Goal: Task Accomplishment & Management: Manage account settings

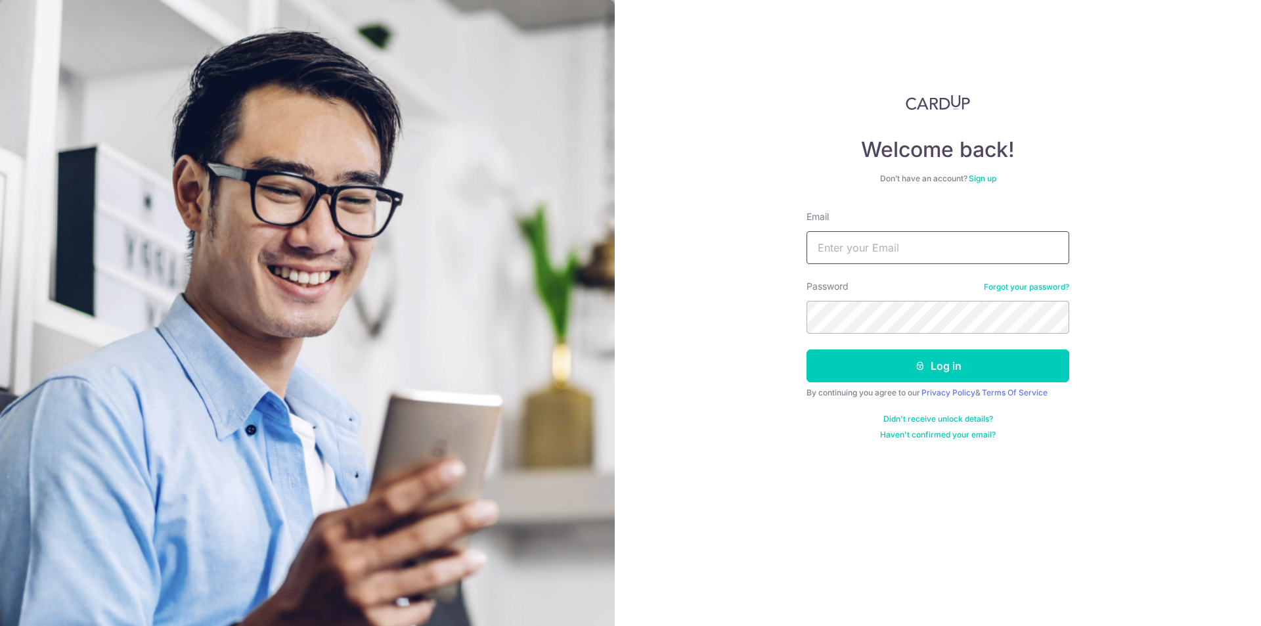
click at [838, 251] on input "Email" at bounding box center [937, 247] width 263 height 33
paste input "[EMAIL_ADDRESS][DOMAIN_NAME]"
type input "[EMAIL_ADDRESS][DOMAIN_NAME]"
drag, startPoint x: 950, startPoint y: 284, endPoint x: 943, endPoint y: 289, distance: 8.0
click at [949, 284] on div "Password Forgot your password?" at bounding box center [937, 307] width 263 height 54
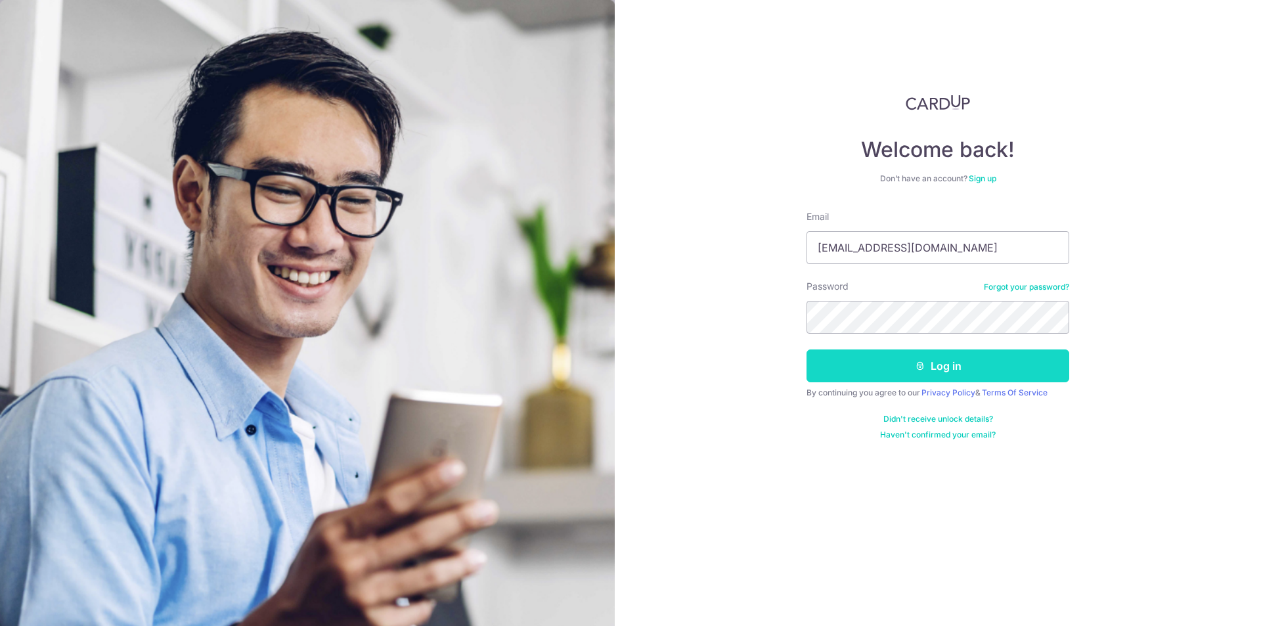
click at [938, 370] on button "Log in" at bounding box center [937, 365] width 263 height 33
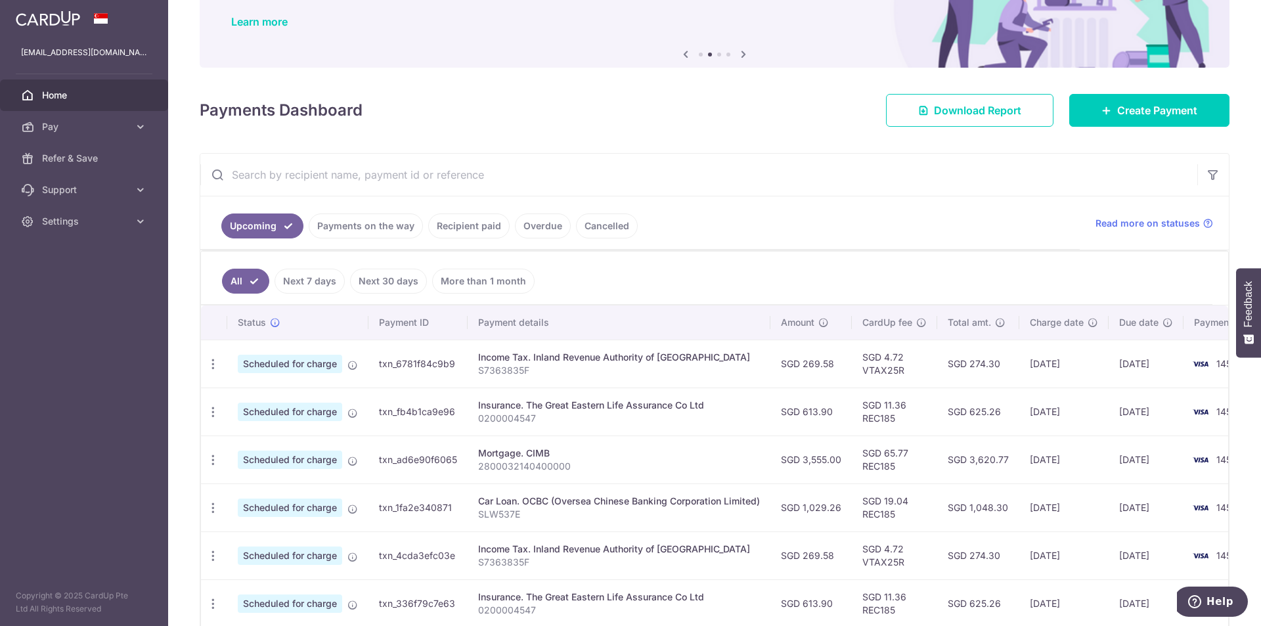
scroll to position [131, 0]
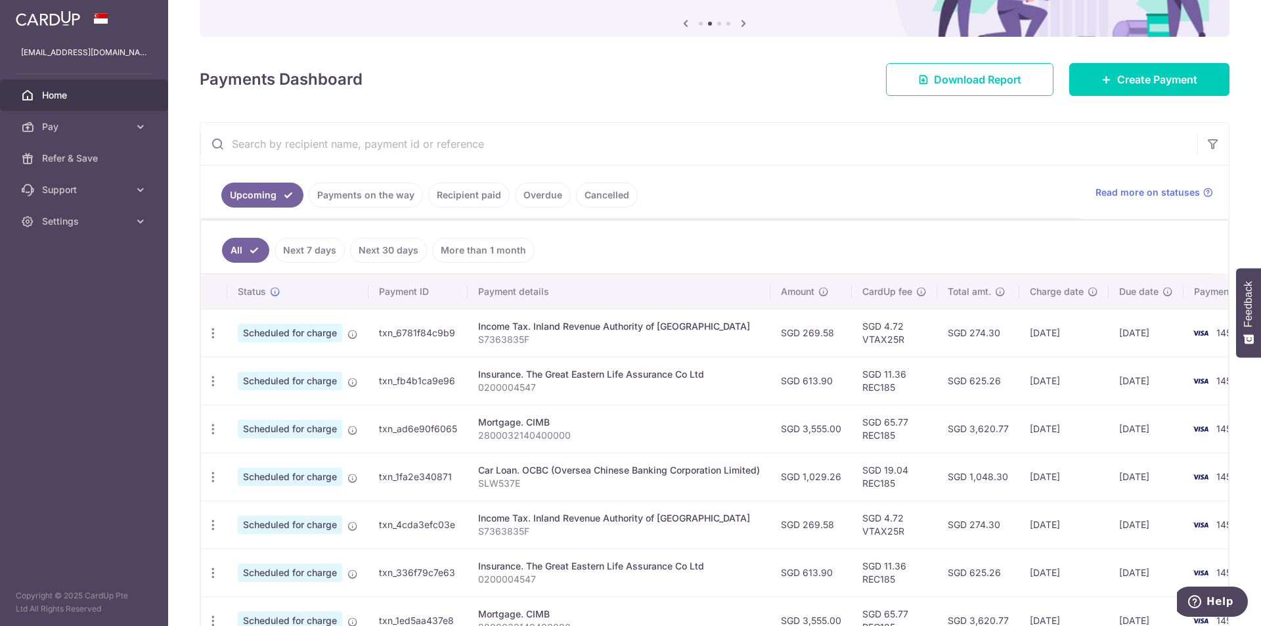
click at [578, 462] on td "Car Loan. OCBC (Oversea Chinese Banking Corporation Limited) SLW537E" at bounding box center [618, 476] width 303 height 48
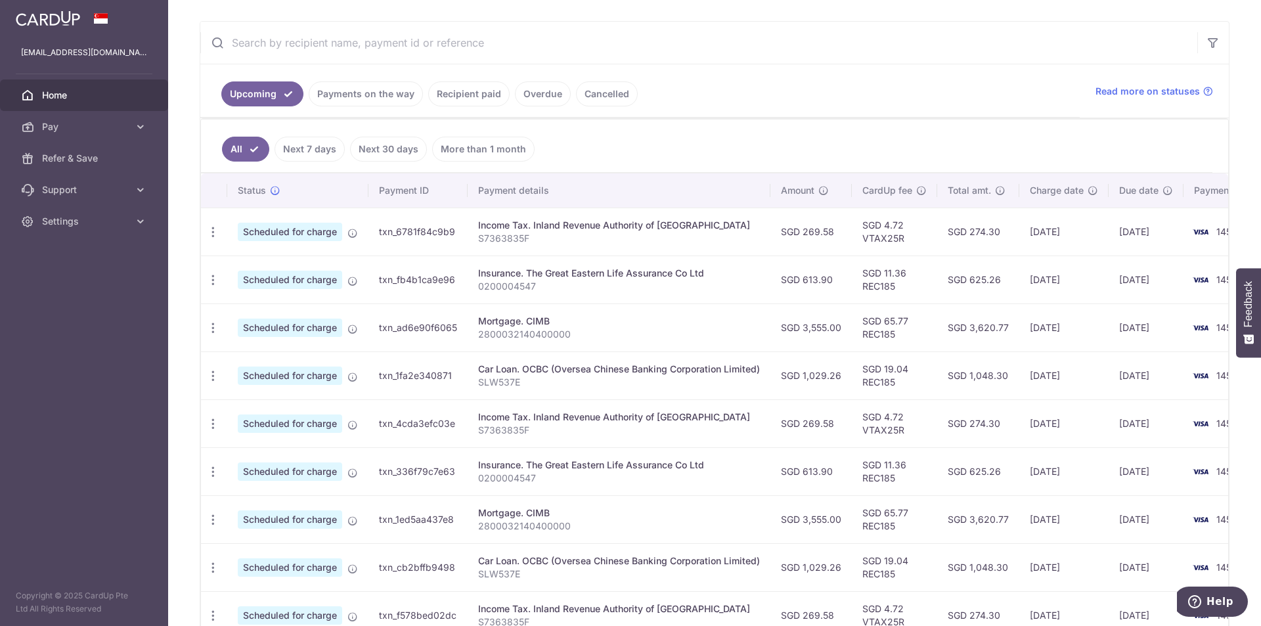
scroll to position [263, 0]
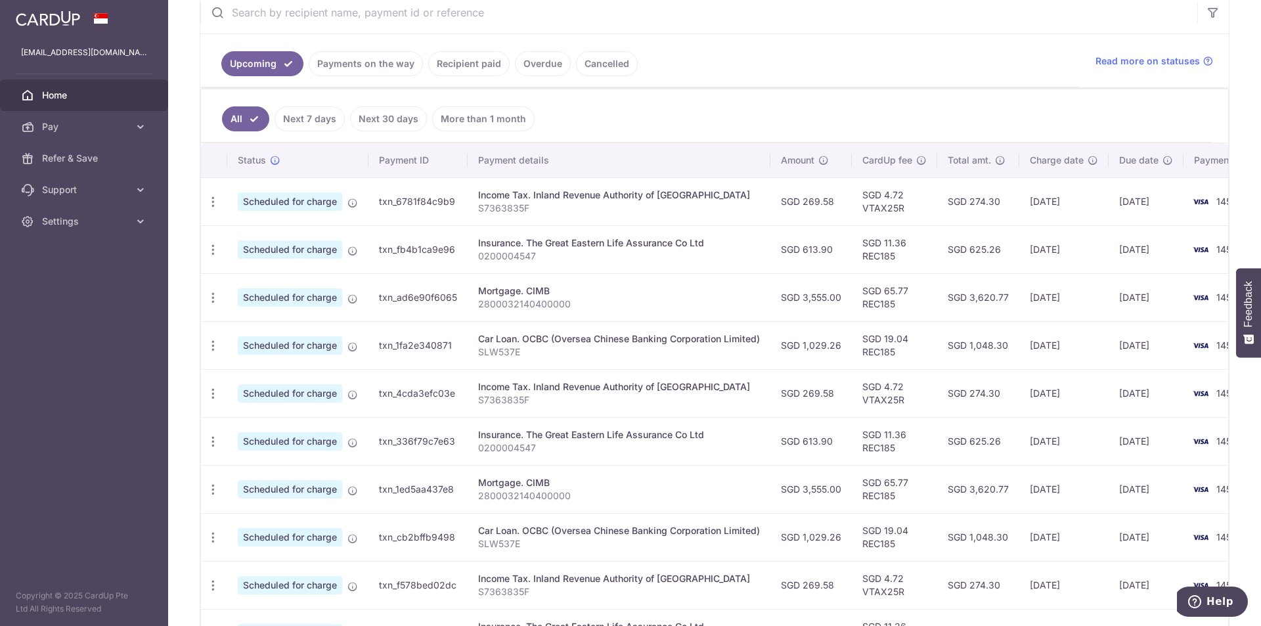
click at [759, 176] on th "Payment details" at bounding box center [618, 160] width 303 height 34
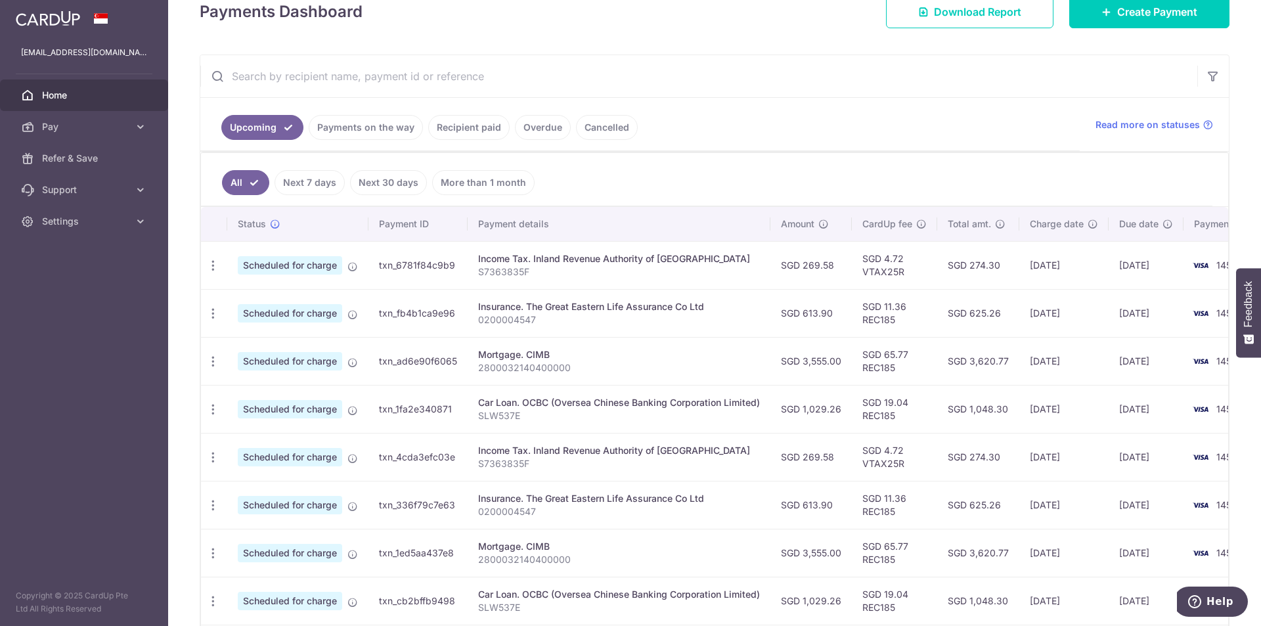
scroll to position [133, 0]
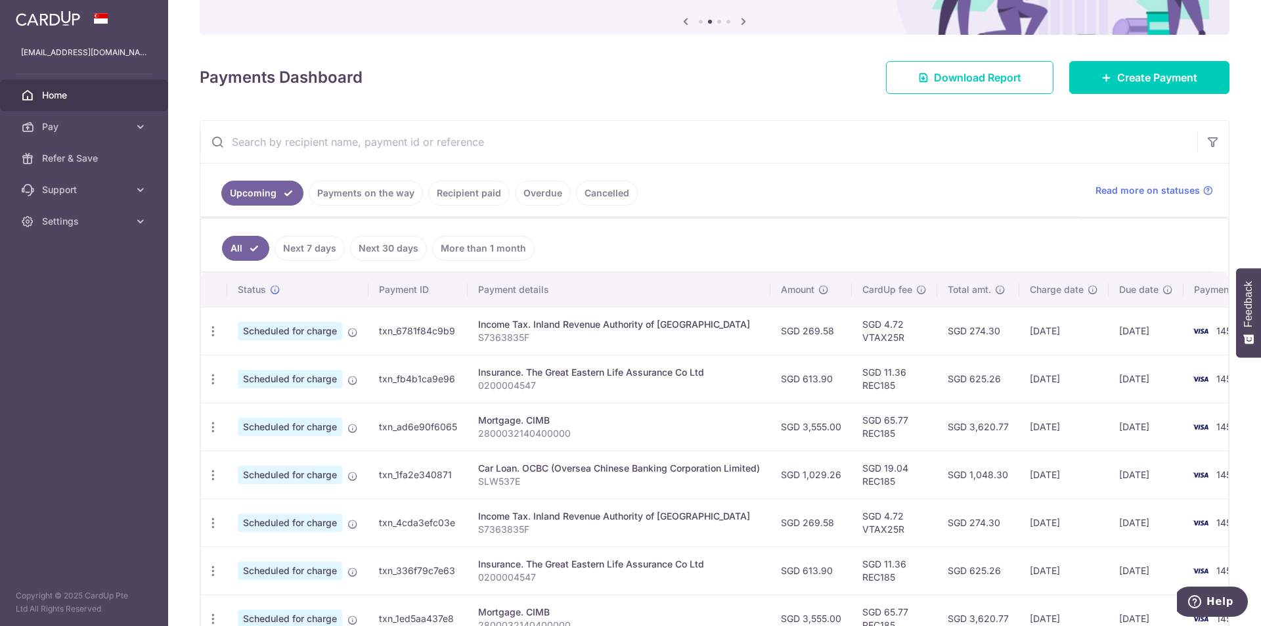
click at [417, 150] on input "text" at bounding box center [698, 142] width 997 height 42
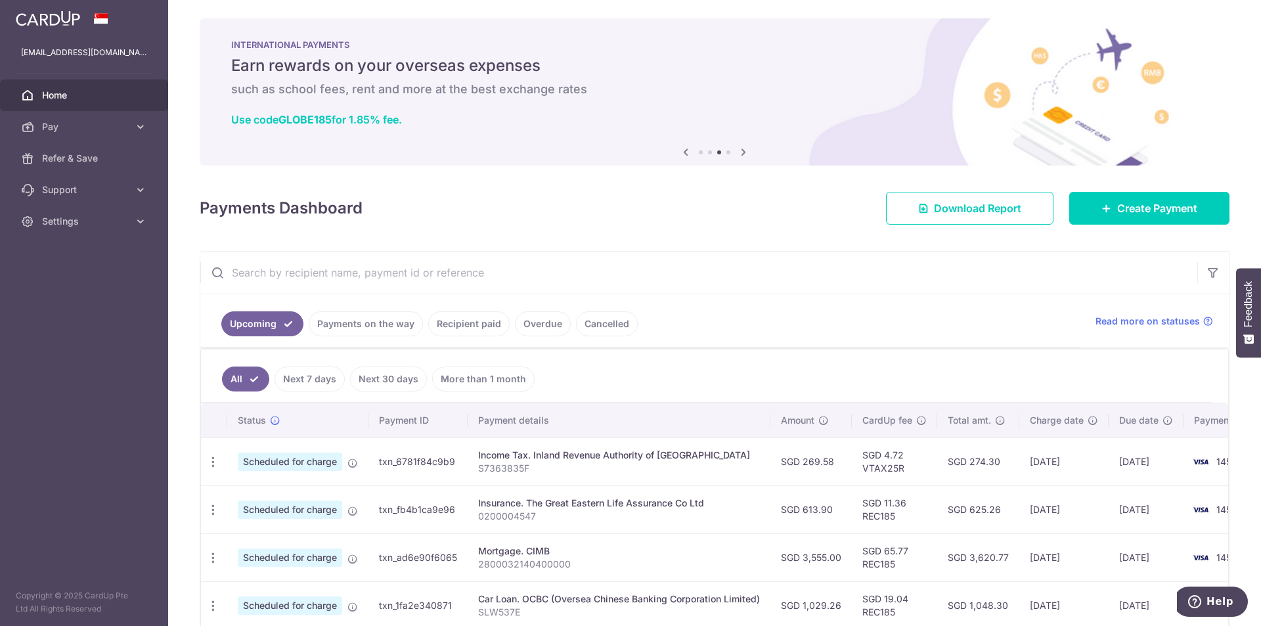
scroll to position [2, 0]
click at [133, 125] on link "Pay" at bounding box center [84, 127] width 168 height 32
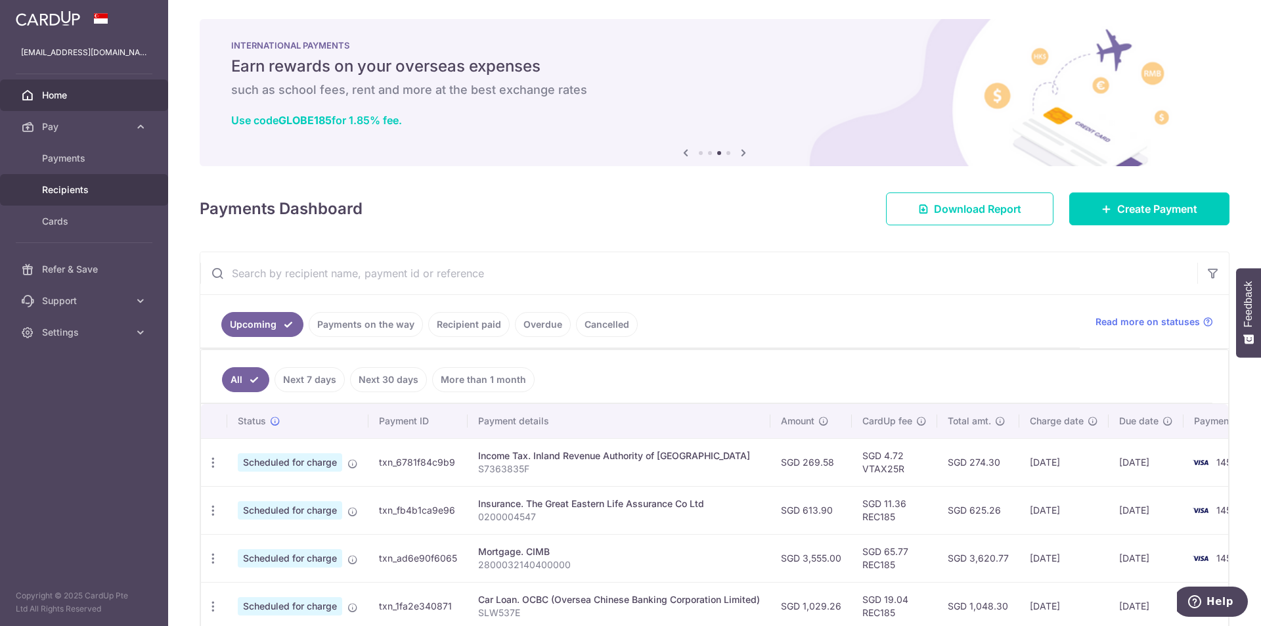
click at [86, 193] on span "Recipients" at bounding box center [85, 189] width 87 height 13
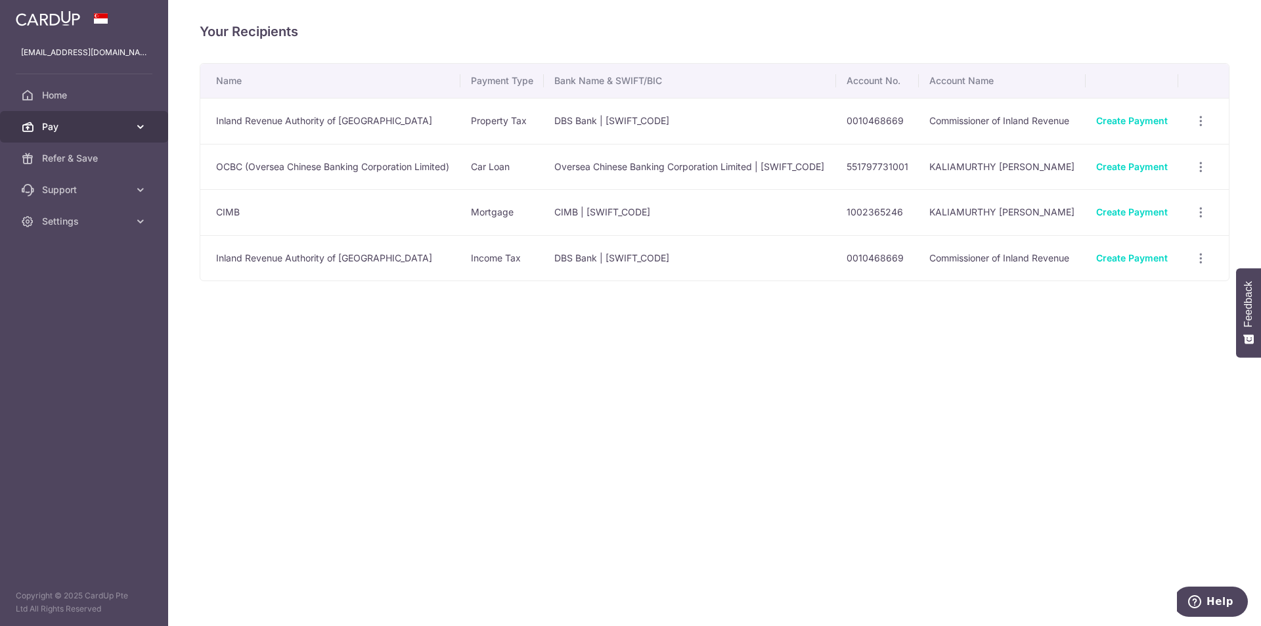
click at [59, 127] on span "Pay" at bounding box center [85, 126] width 87 height 13
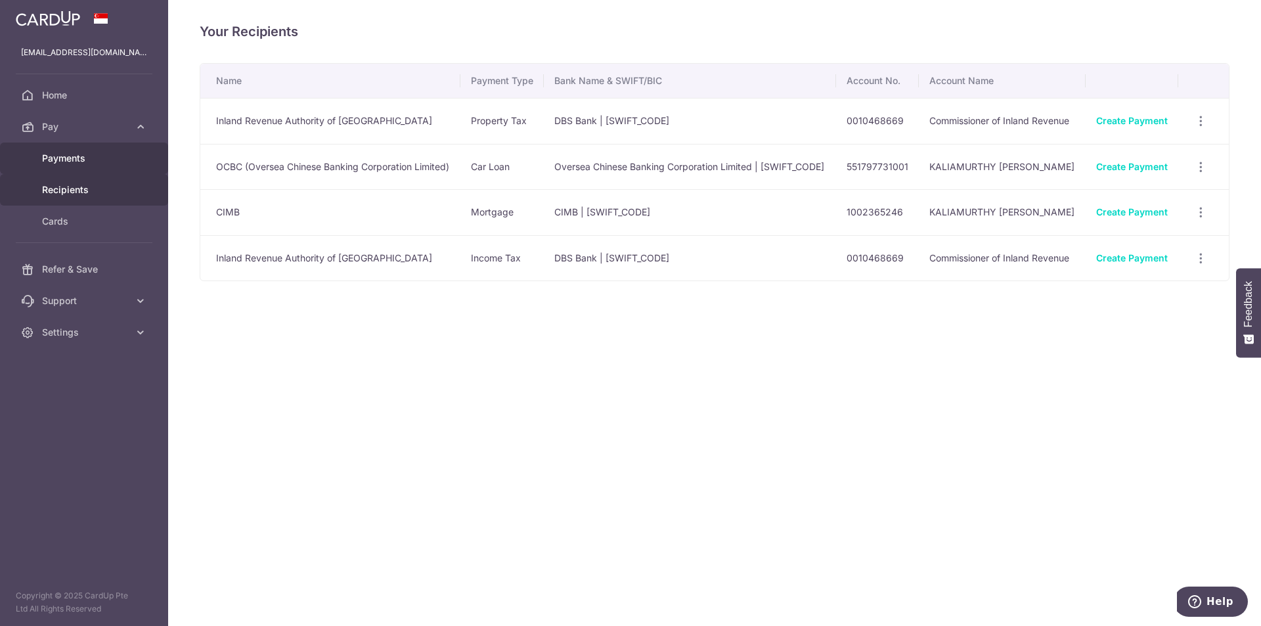
click at [72, 159] on span "Payments" at bounding box center [85, 158] width 87 height 13
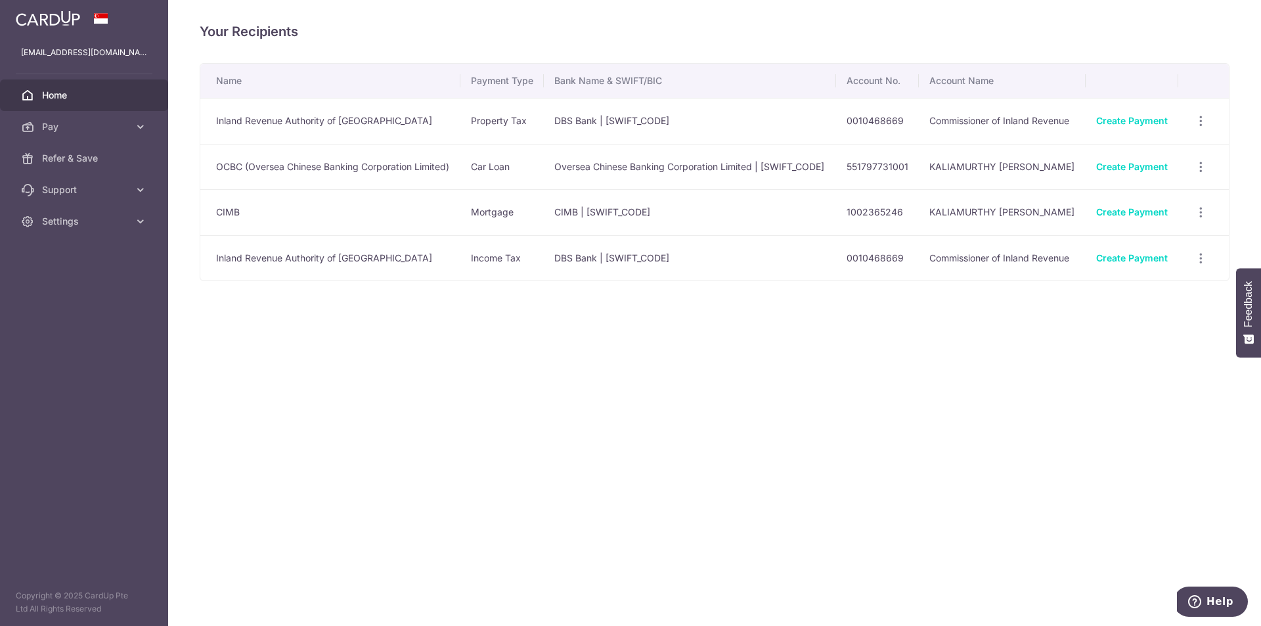
click at [60, 93] on span "Home" at bounding box center [85, 95] width 87 height 13
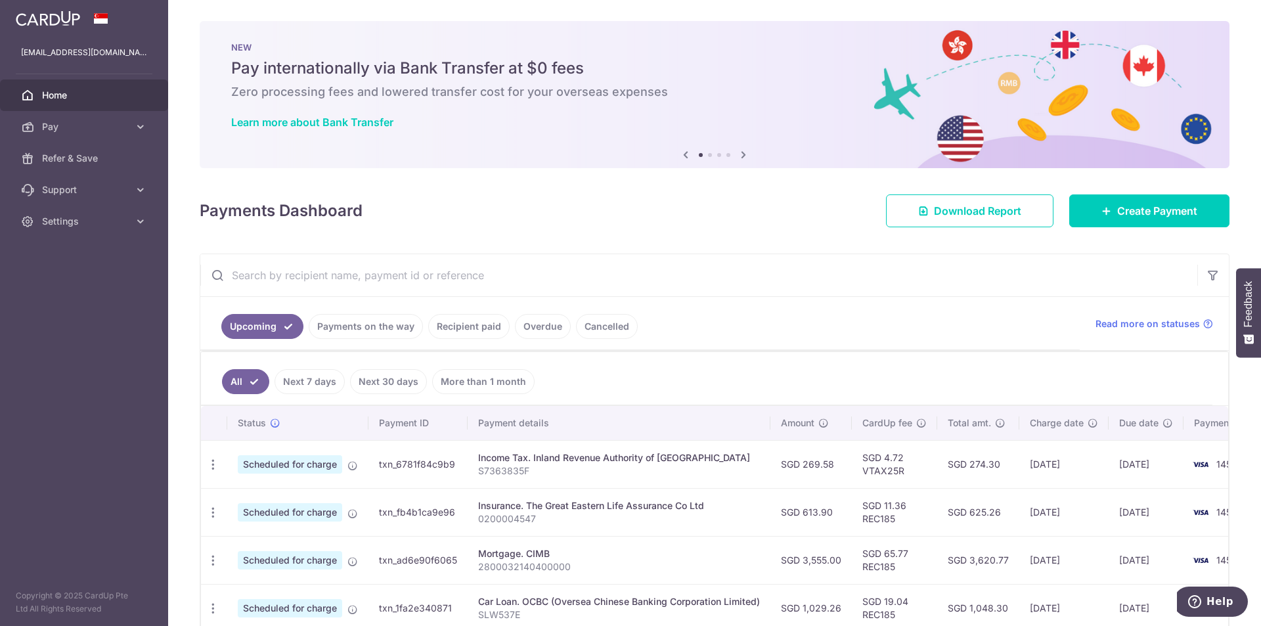
click at [462, 324] on link "Recipient paid" at bounding box center [468, 326] width 81 height 25
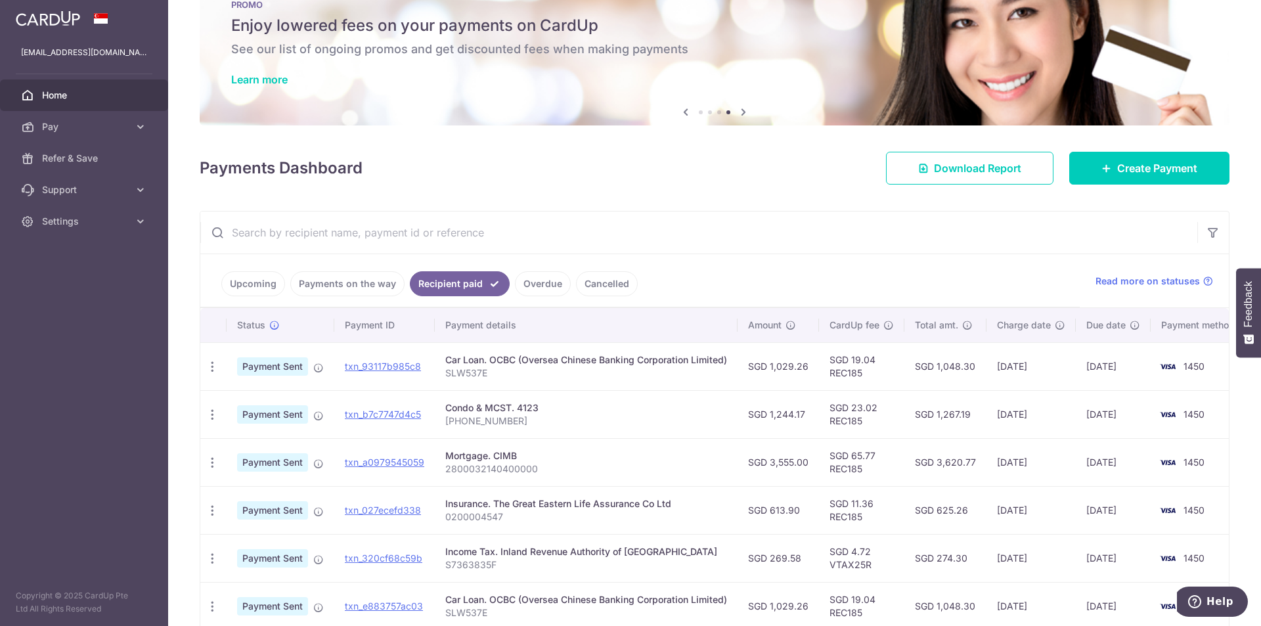
scroll to position [66, 0]
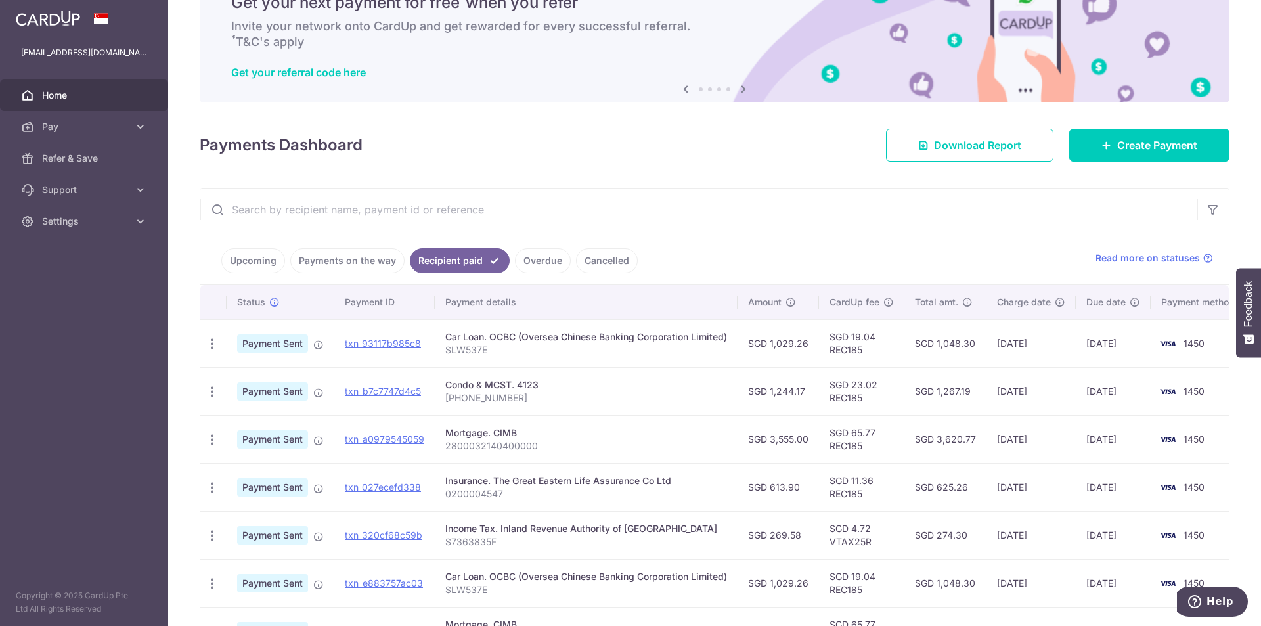
click at [343, 259] on link "Payments on the way" at bounding box center [347, 260] width 114 height 25
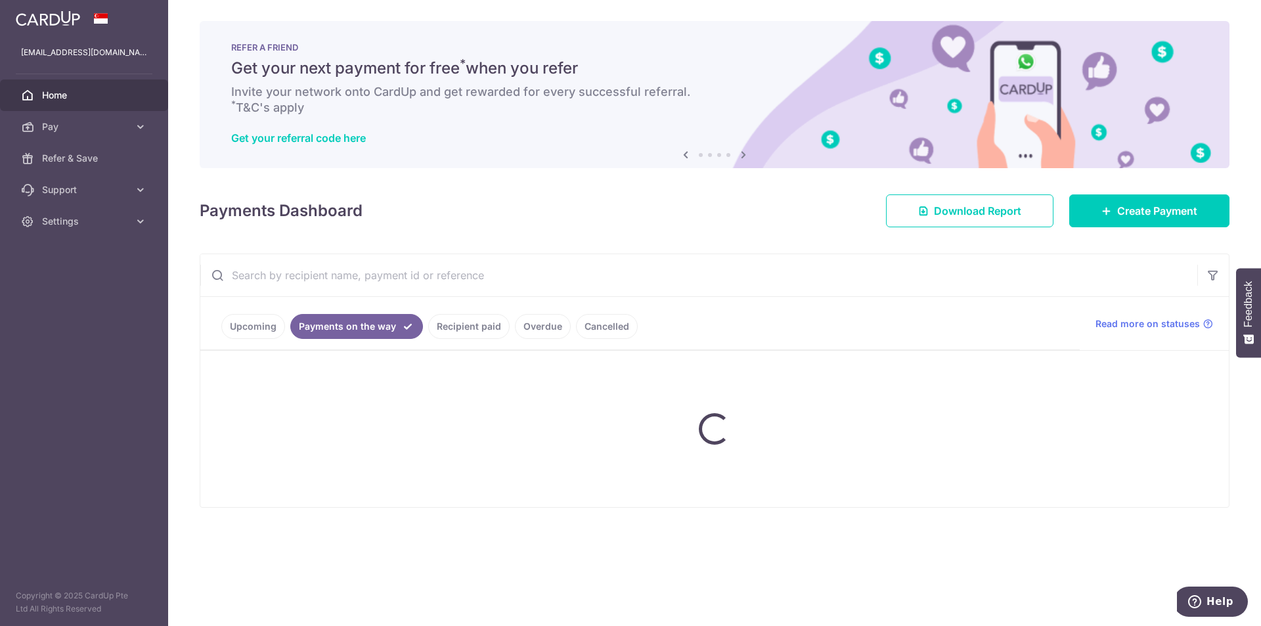
scroll to position [0, 0]
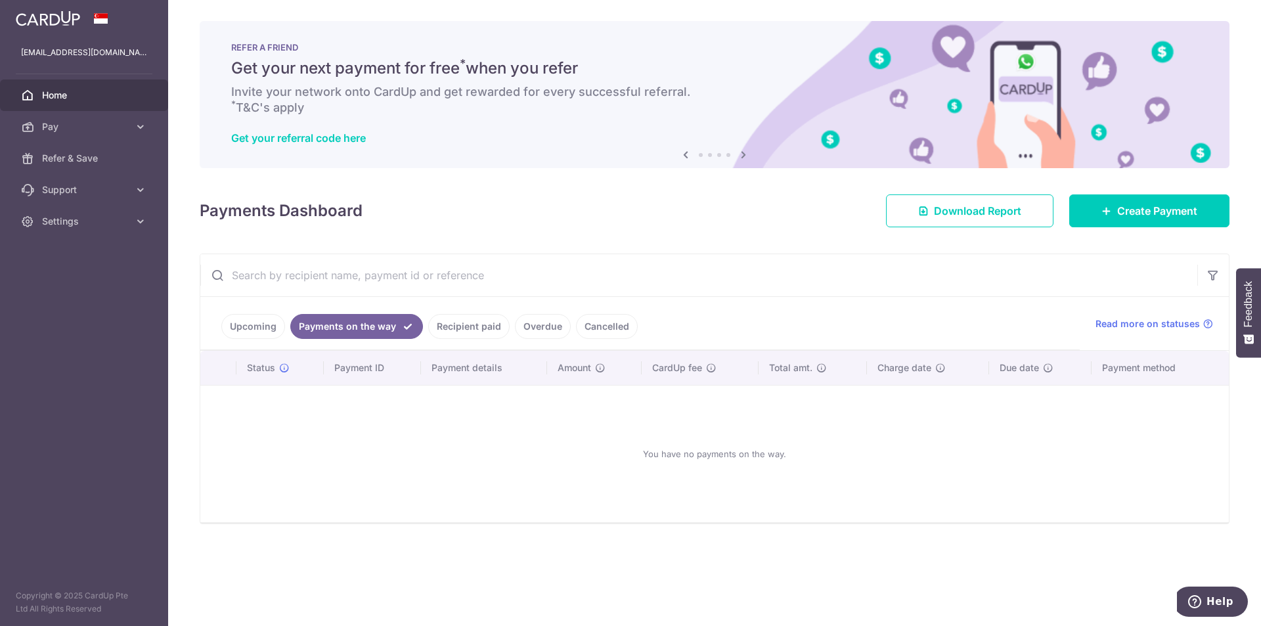
click at [253, 330] on link "Upcoming" at bounding box center [253, 326] width 64 height 25
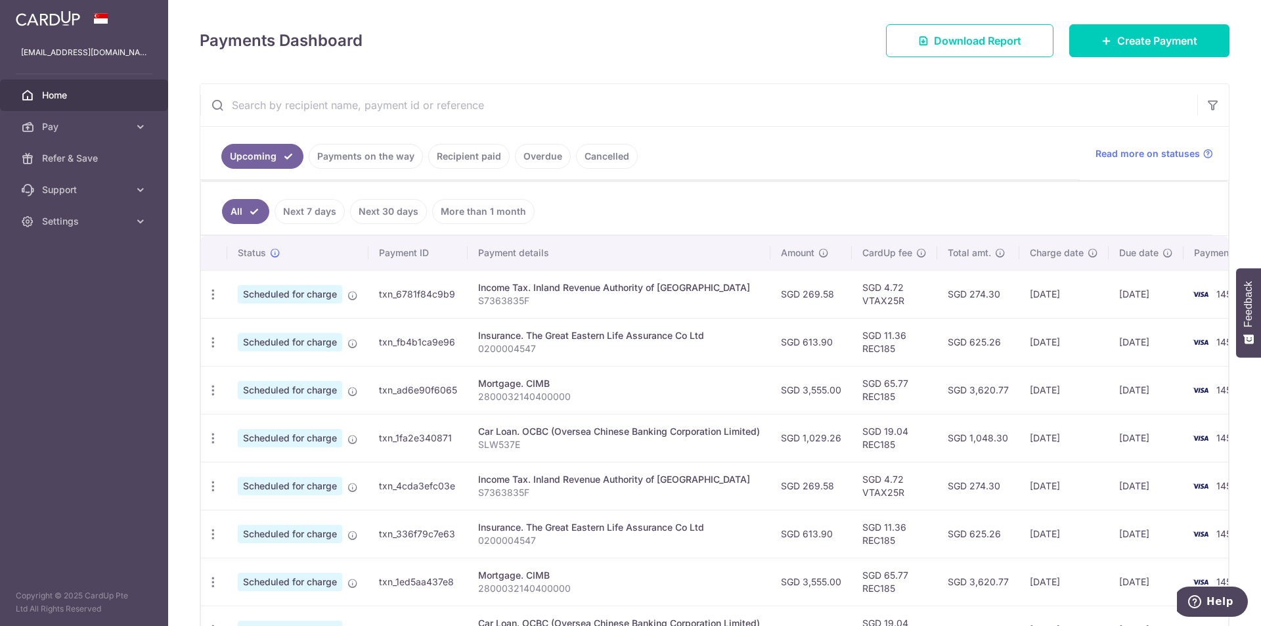
scroll to position [197, 0]
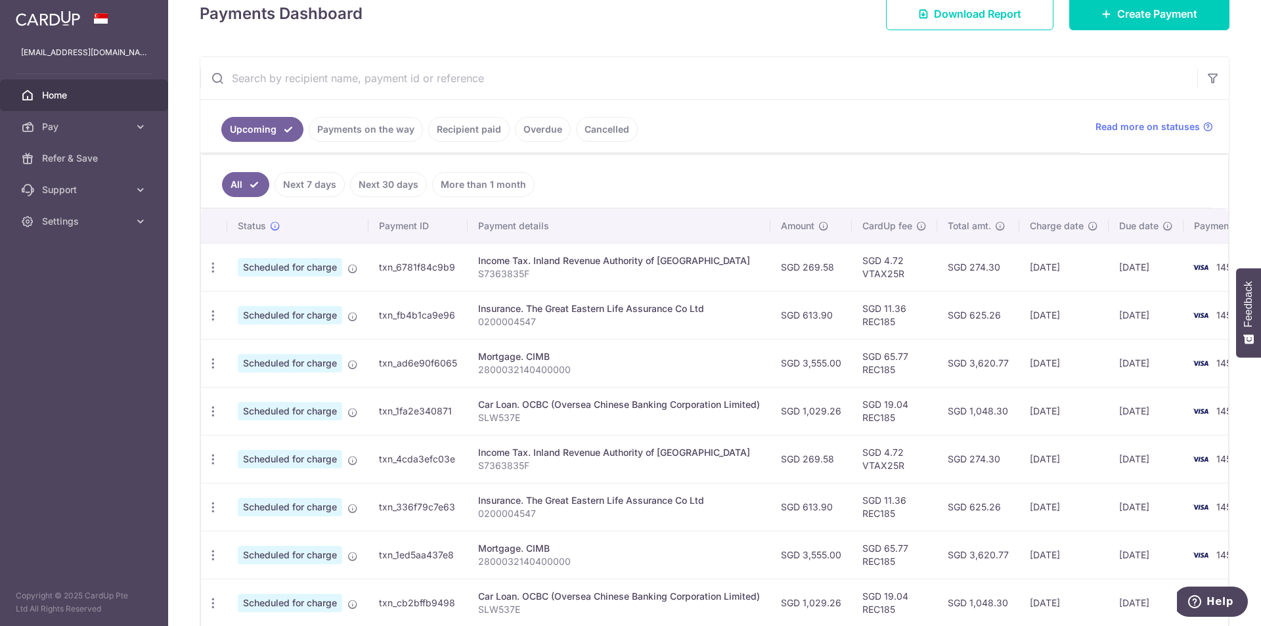
click at [461, 127] on link "Recipient paid" at bounding box center [468, 129] width 81 height 25
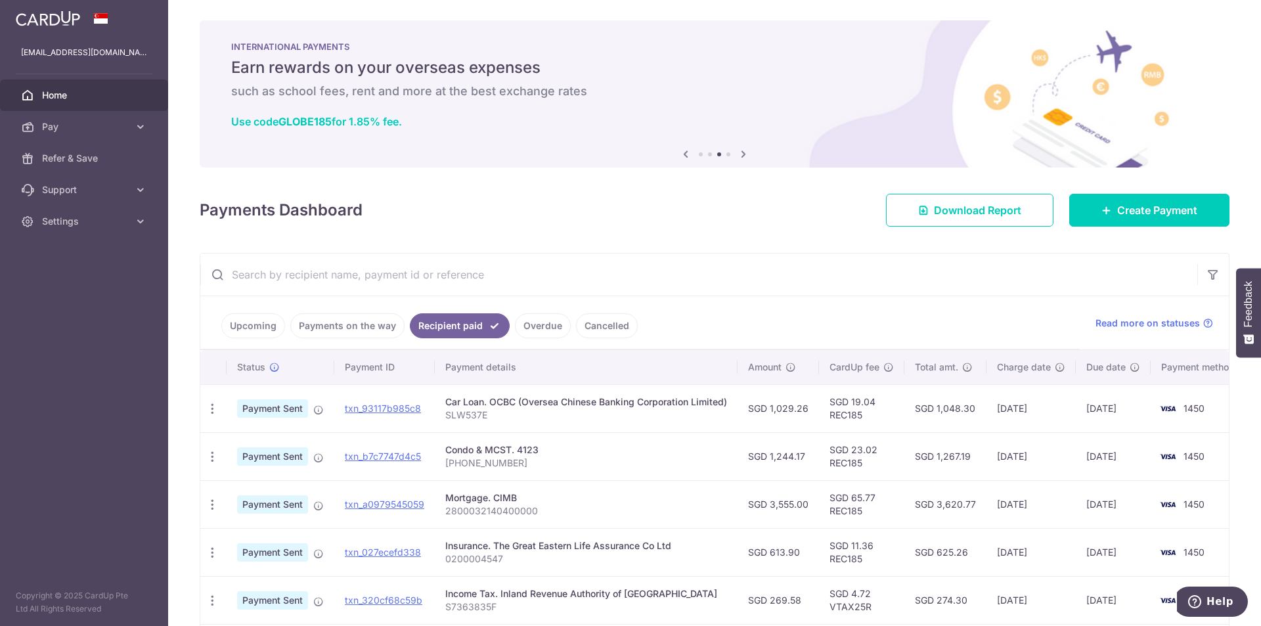
scroll to position [0, 0]
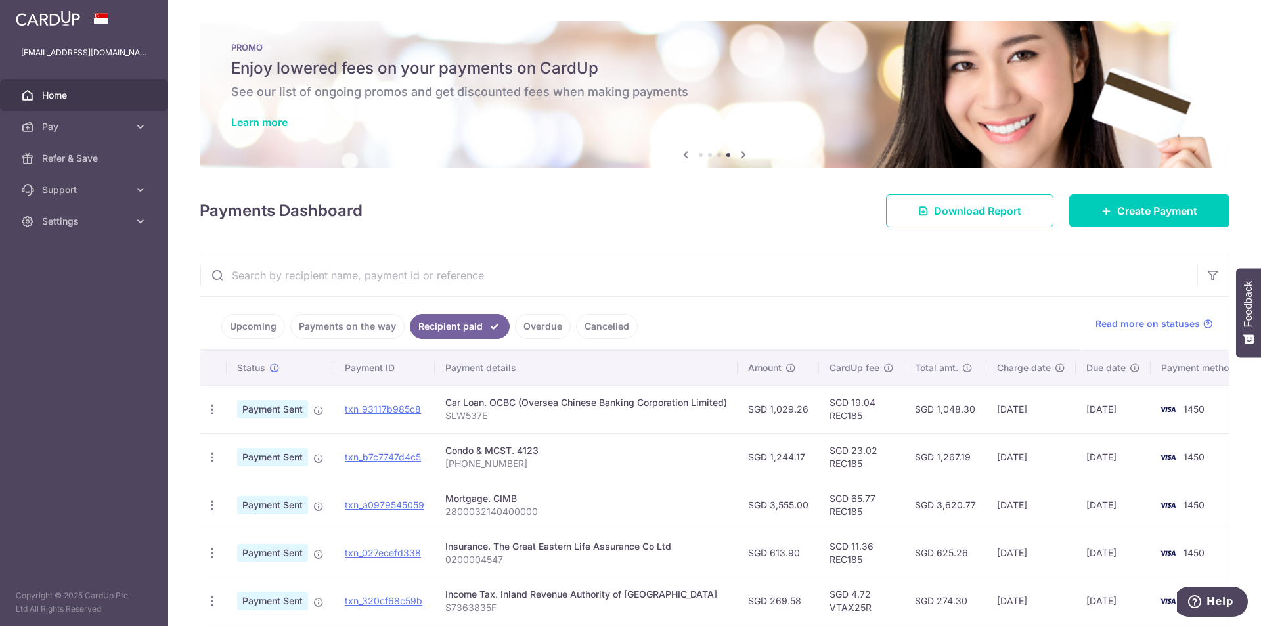
click at [345, 324] on link "Payments on the way" at bounding box center [347, 326] width 114 height 25
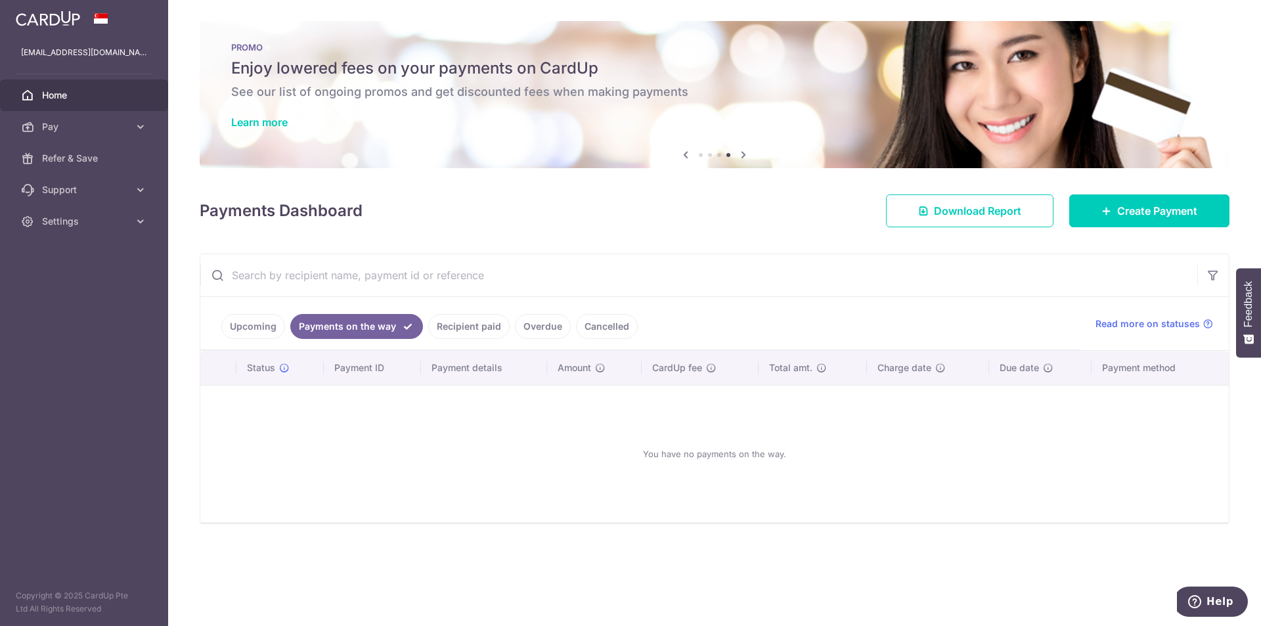
click at [256, 323] on link "Upcoming" at bounding box center [253, 326] width 64 height 25
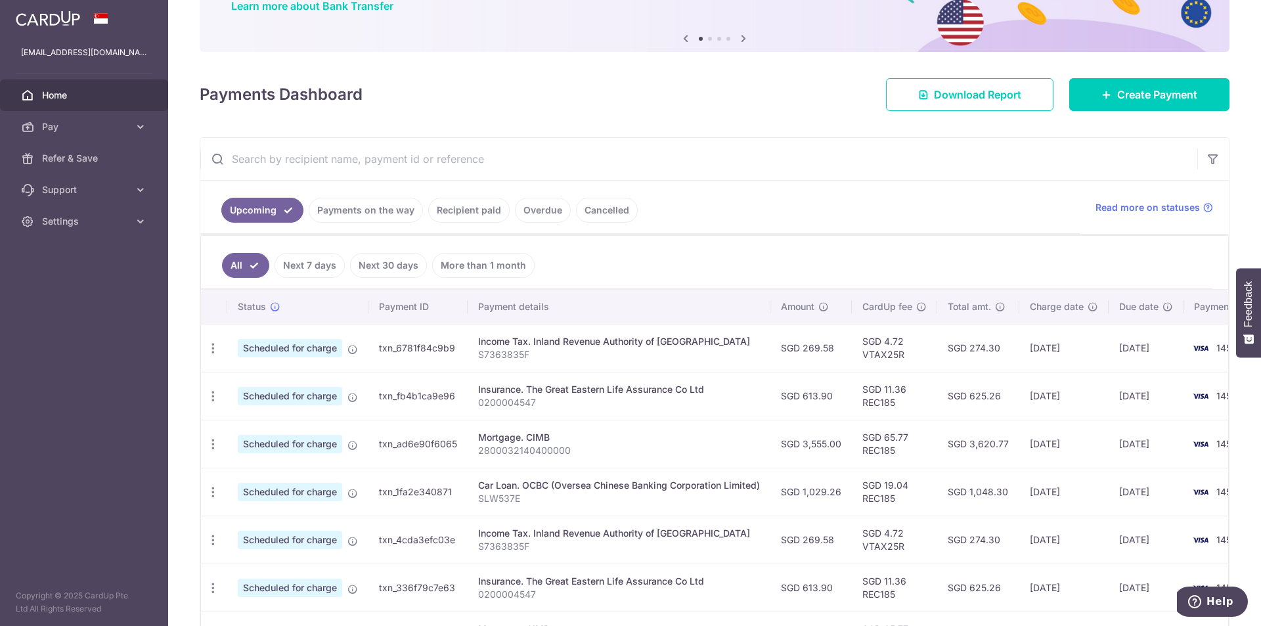
scroll to position [131, 0]
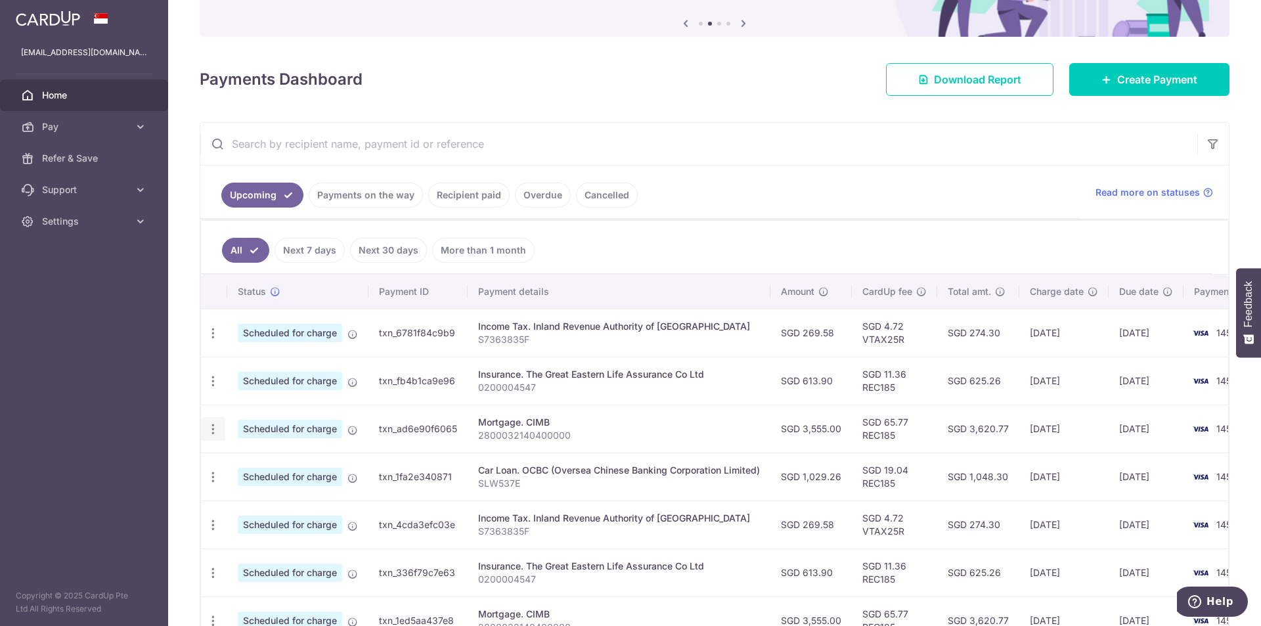
click at [211, 340] on icon "button" at bounding box center [213, 333] width 14 height 14
click at [262, 466] on span "Update payment" at bounding box center [282, 465] width 89 height 16
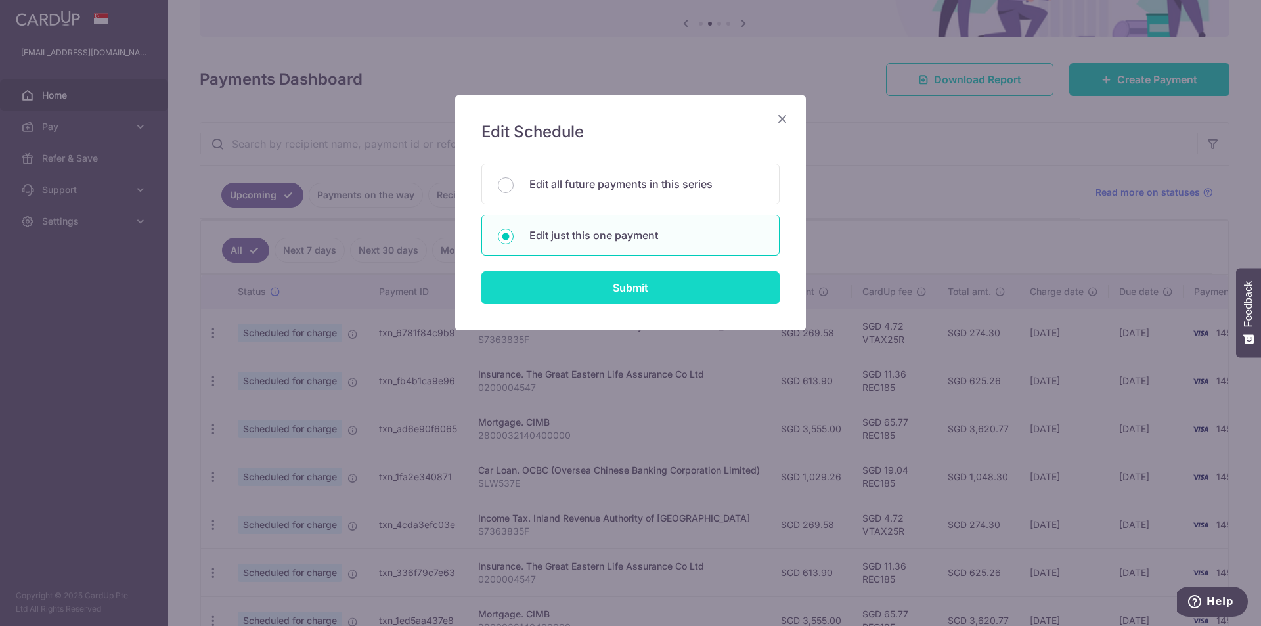
click at [590, 292] on input "Submit" at bounding box center [630, 287] width 298 height 33
radio input "true"
type input "3,555.00"
type input "29/09/2025"
type input "2800032140400000"
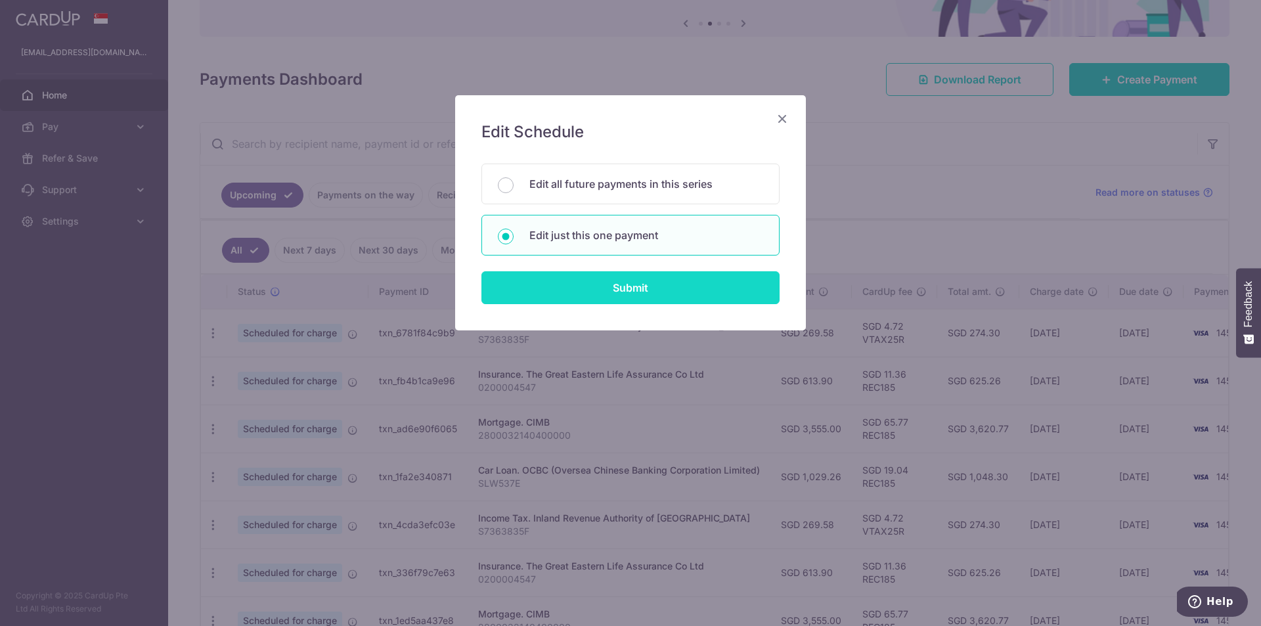
type input "REC185"
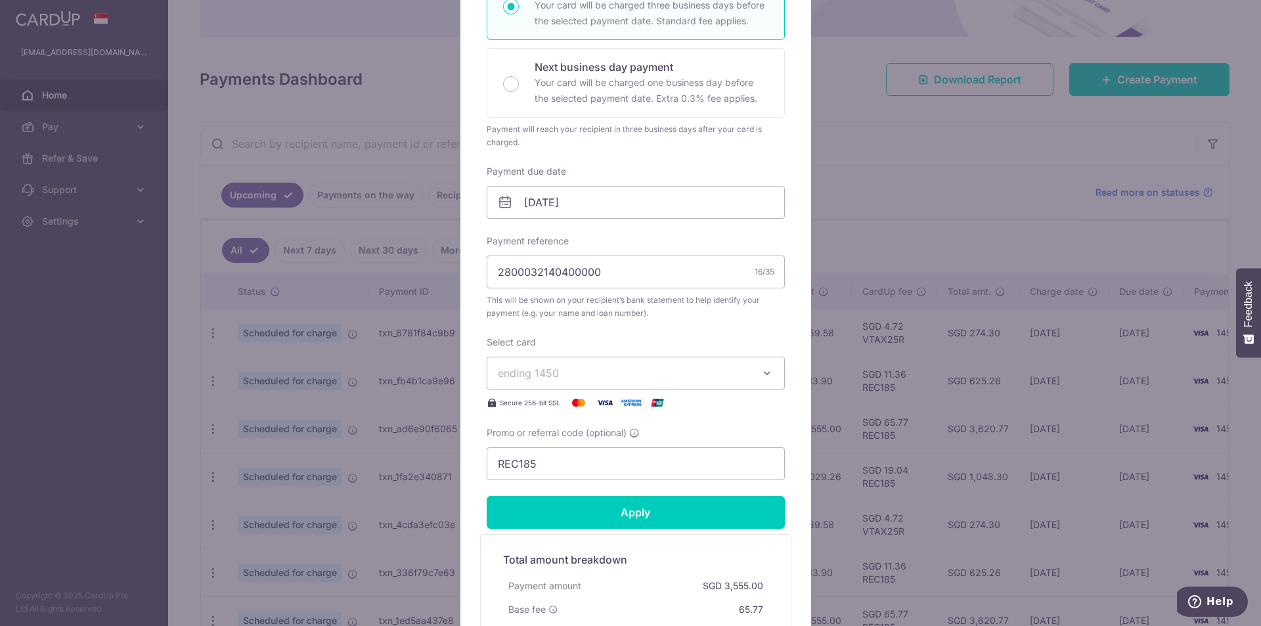
scroll to position [394, 0]
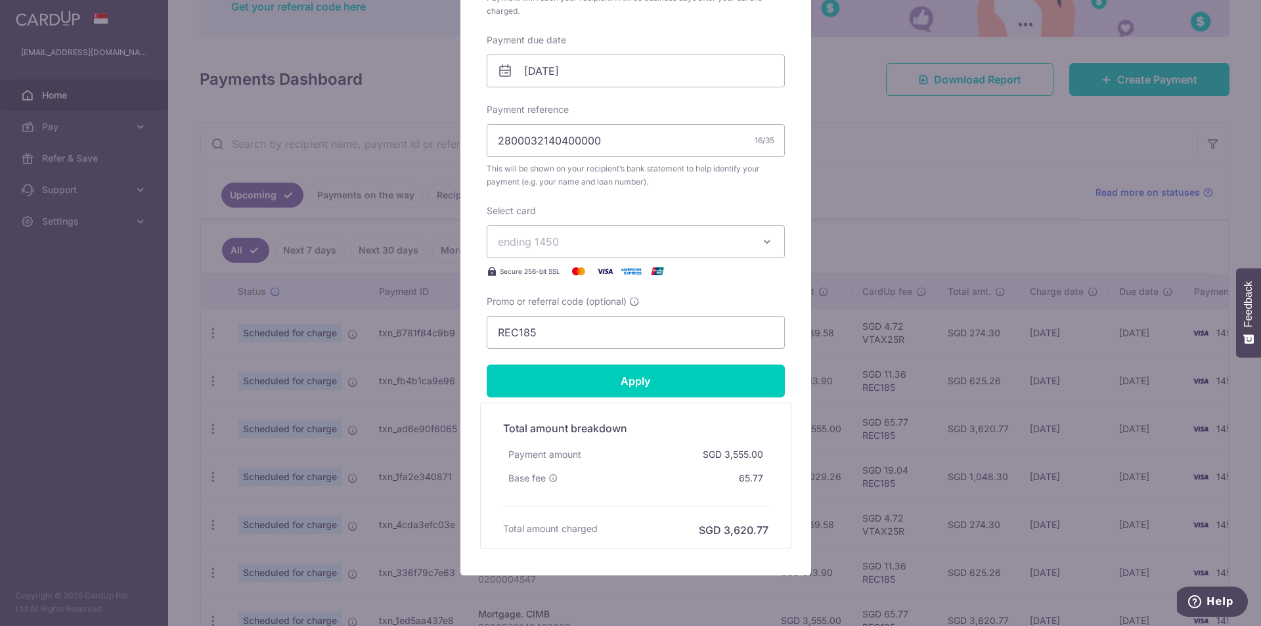
click at [791, 203] on div "Edit payment By clicking apply, you will make changes to all payments to CIMB s…" at bounding box center [635, 138] width 351 height 874
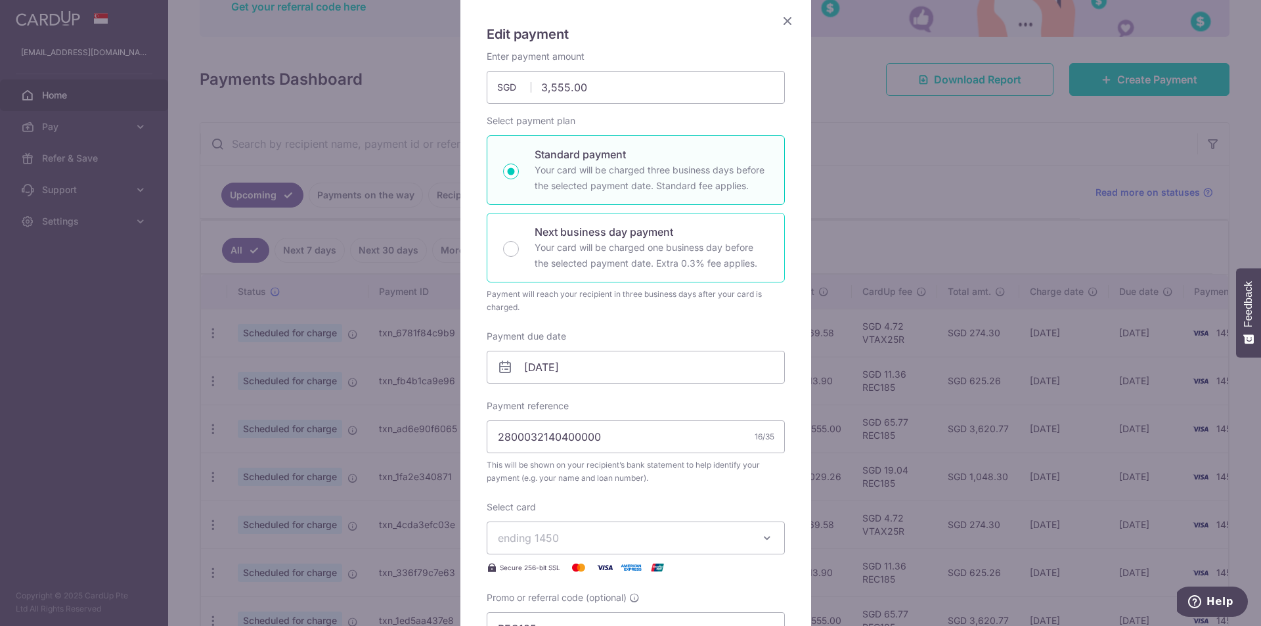
scroll to position [0, 0]
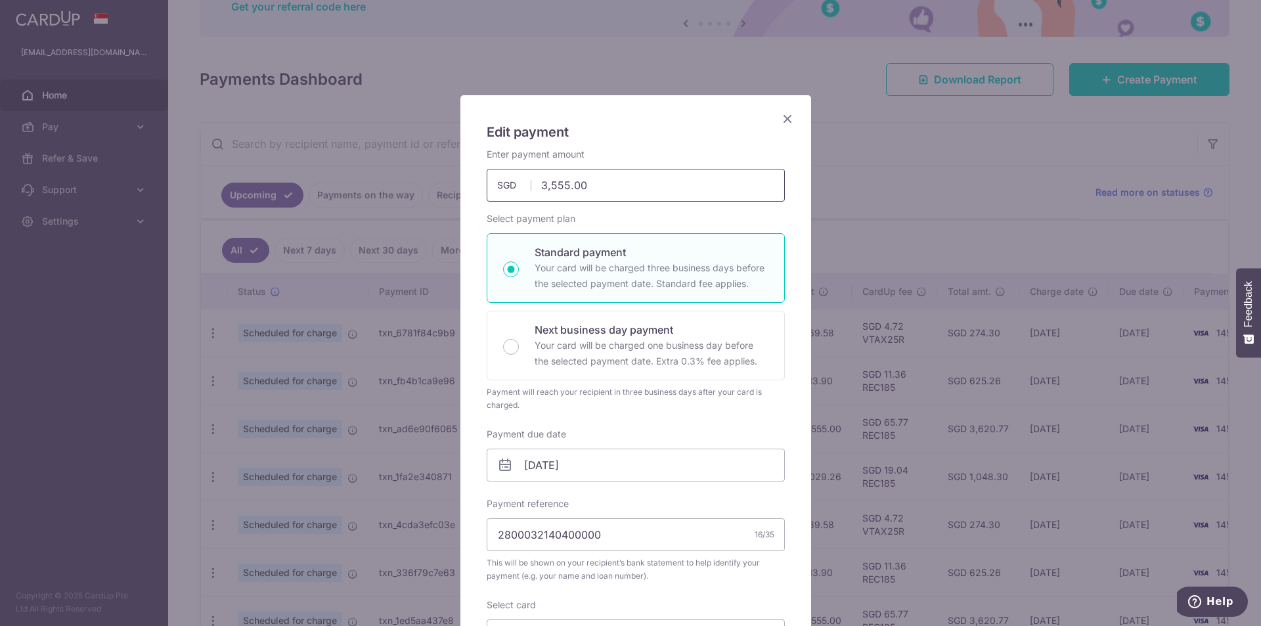
drag, startPoint x: 605, startPoint y: 187, endPoint x: 508, endPoint y: 181, distance: 98.0
click at [508, 181] on div "3,555.00 3555.00 SGD" at bounding box center [636, 185] width 298 height 33
type input "5,055.00"
click at [792, 350] on div "Edit payment By clicking apply, you will make changes to all payments to CIMB s…" at bounding box center [635, 532] width 351 height 874
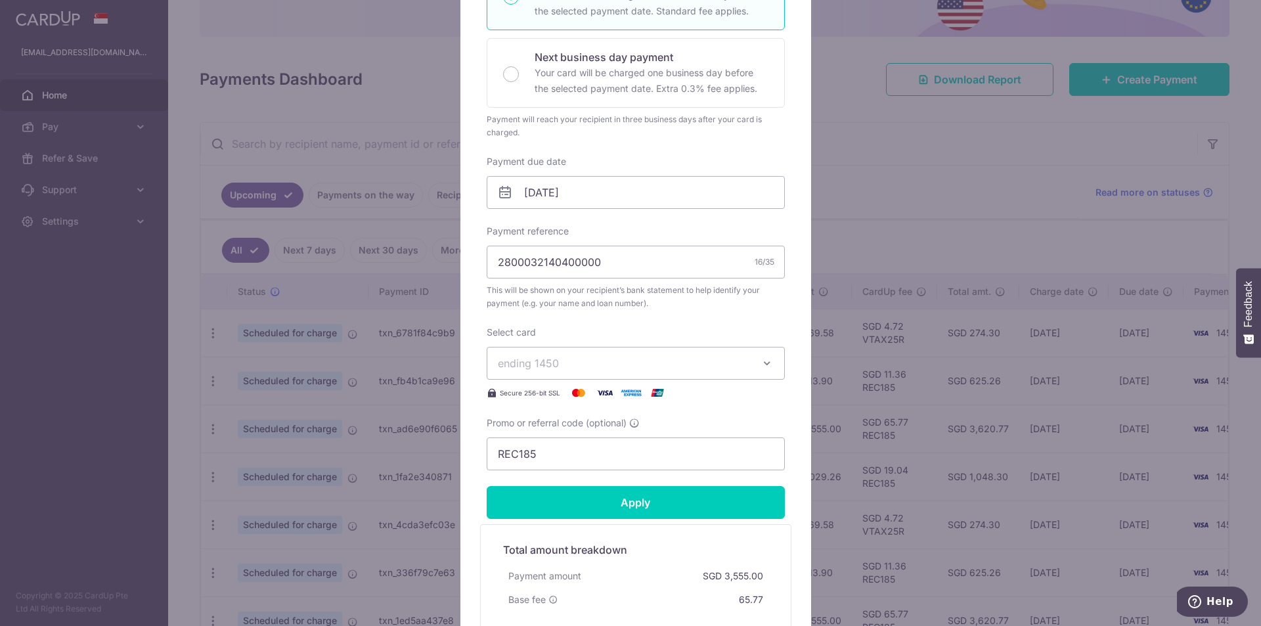
scroll to position [328, 0]
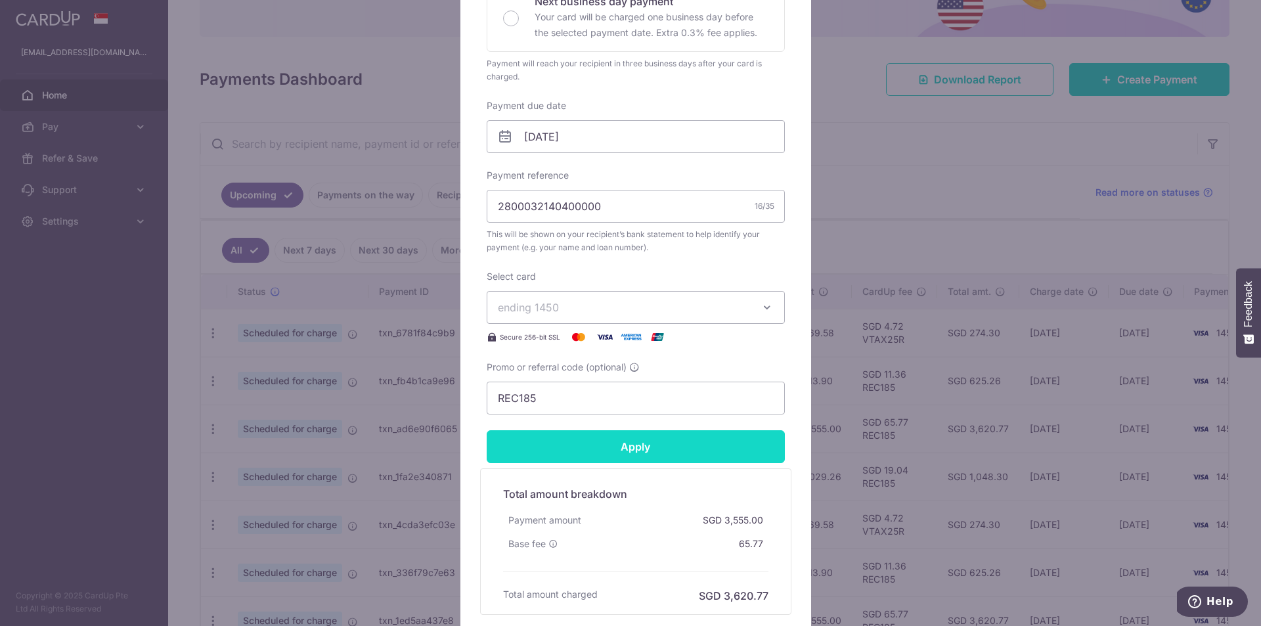
click at [708, 459] on input "Apply" at bounding box center [636, 446] width 298 height 33
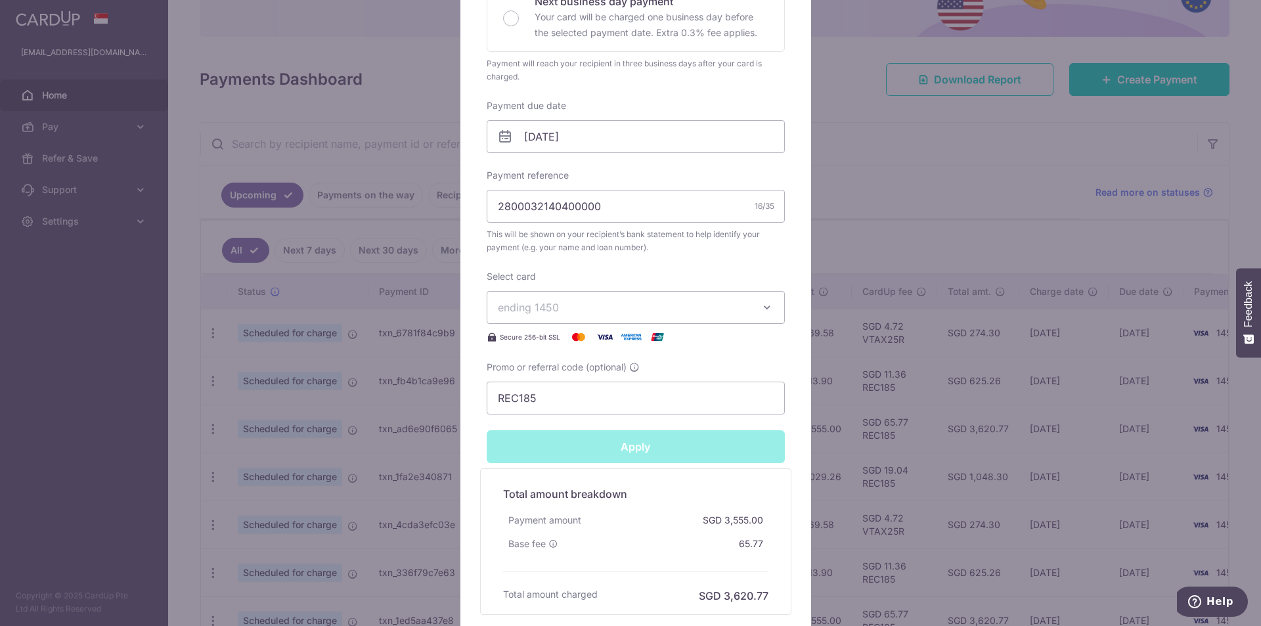
type input "Successfully Applied"
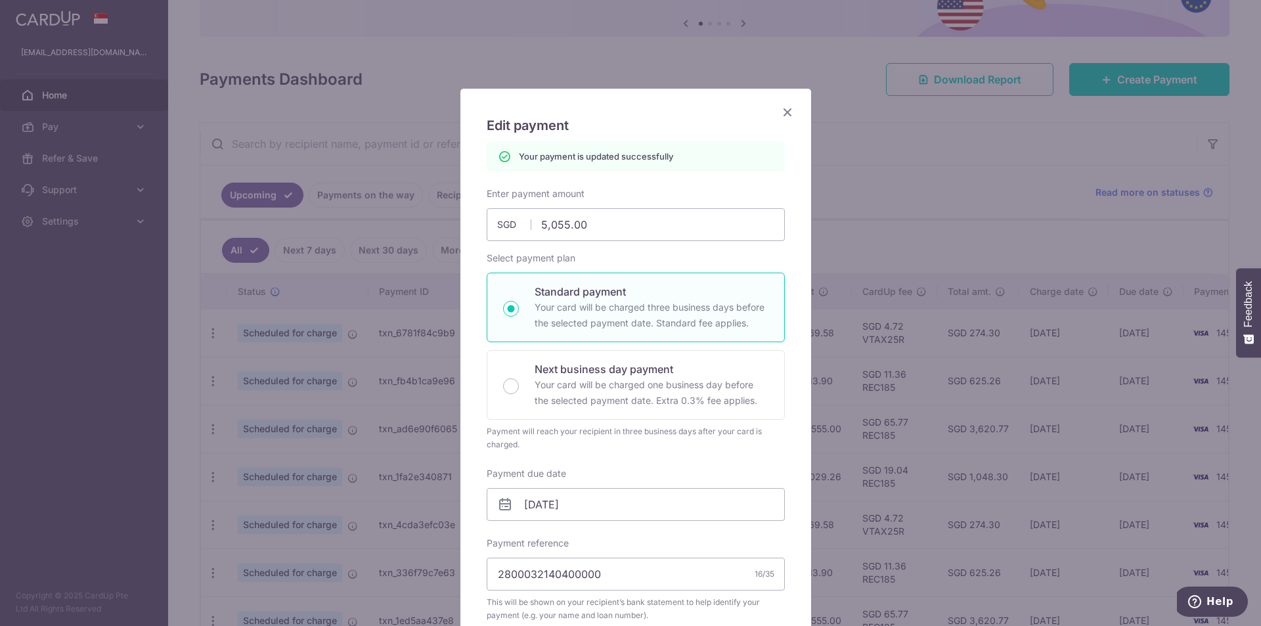
scroll to position [0, 0]
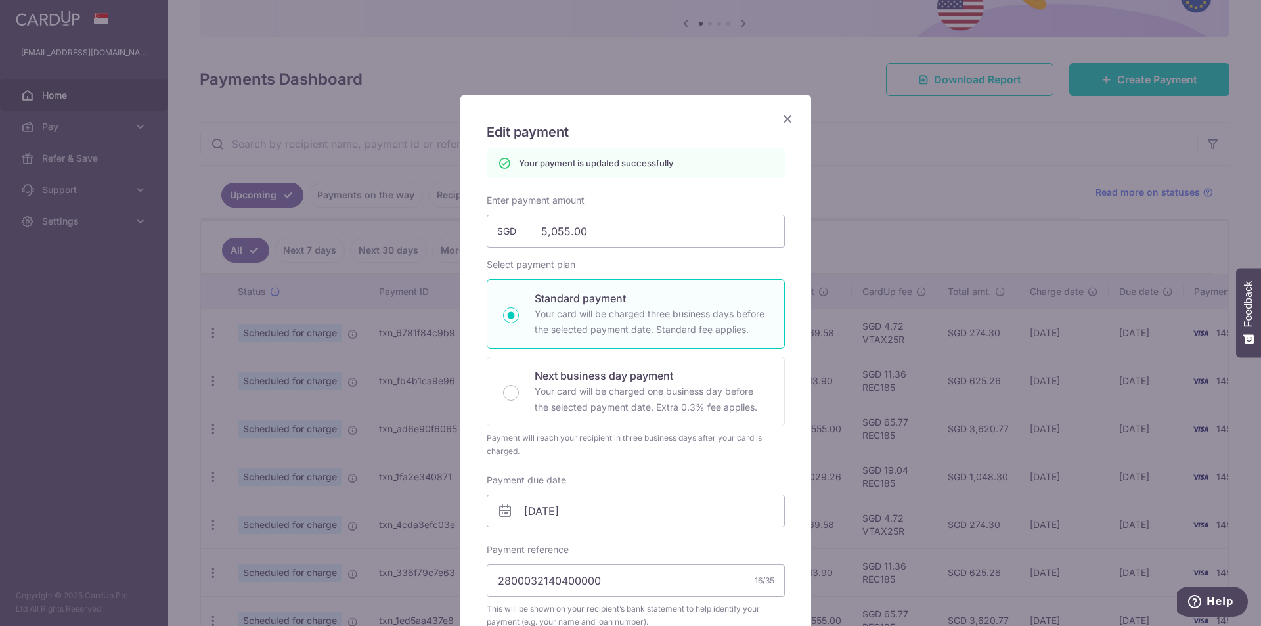
click at [779, 119] on icon "Close" at bounding box center [787, 118] width 16 height 16
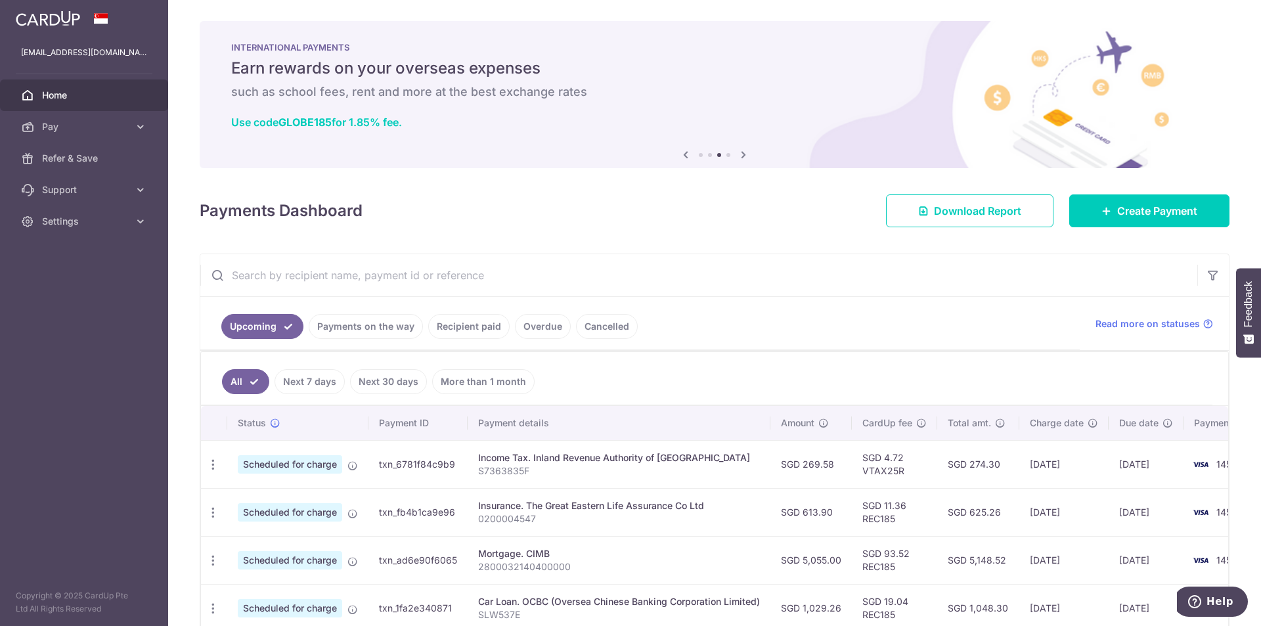
click at [906, 355] on ul "All Next 7 days Next 30 days More than 1 month" at bounding box center [706, 378] width 1011 height 53
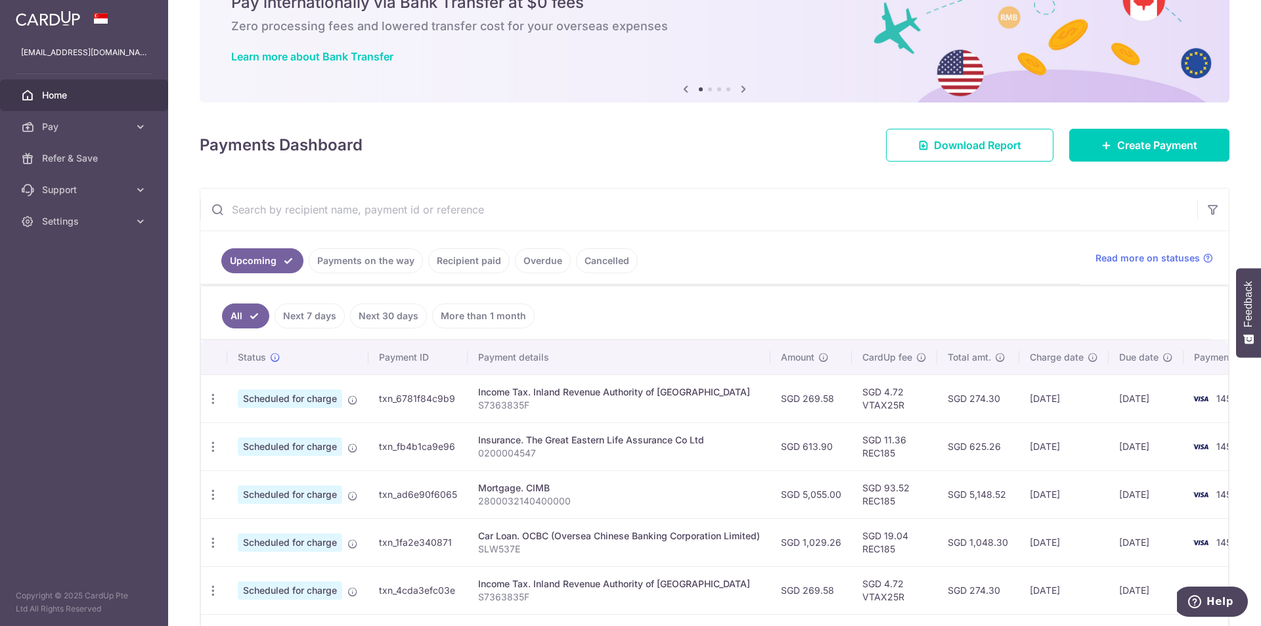
click at [611, 221] on input "text" at bounding box center [698, 209] width 997 height 42
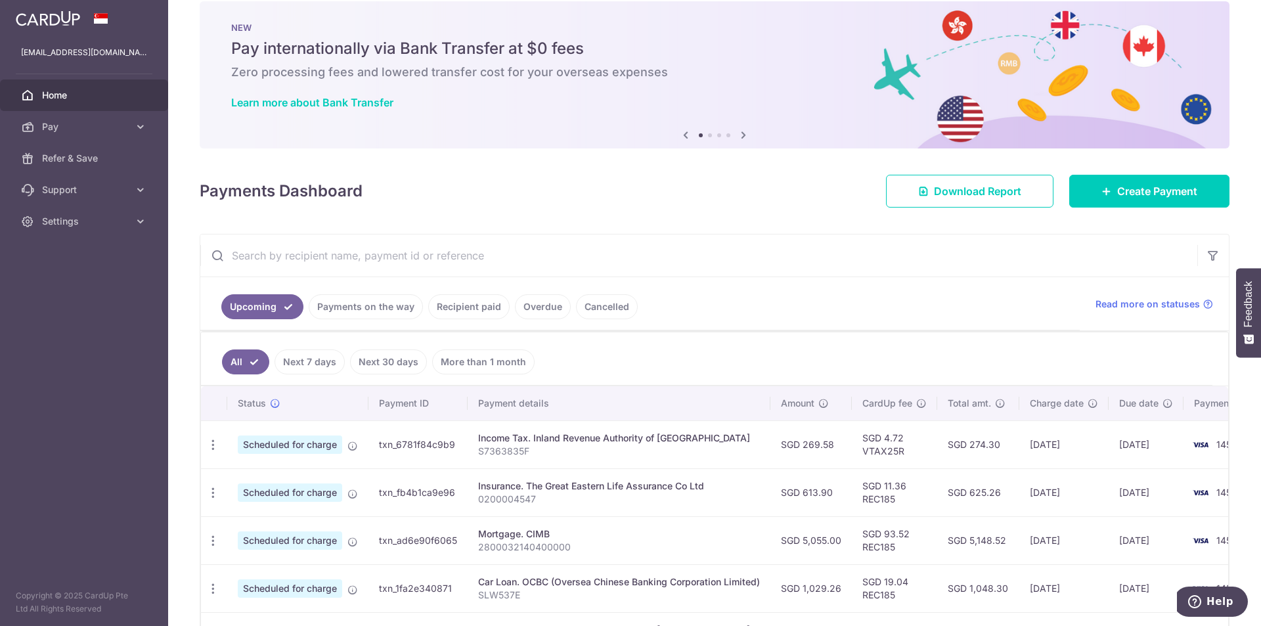
scroll to position [0, 0]
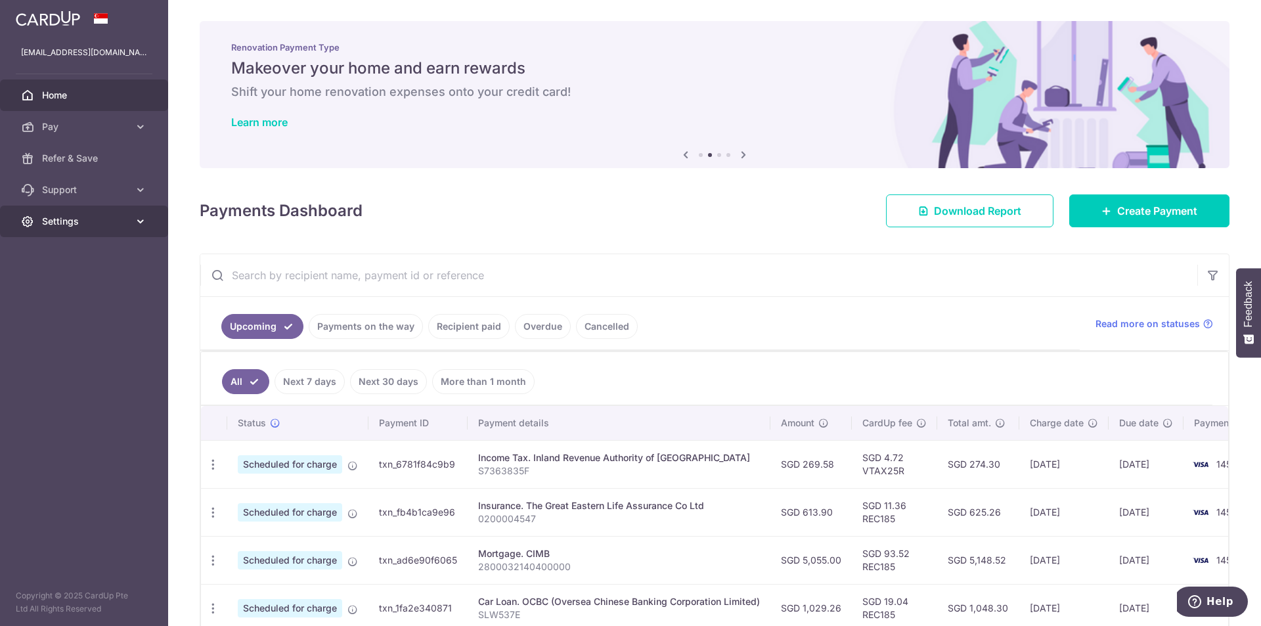
click at [95, 222] on span "Settings" at bounding box center [85, 221] width 87 height 13
click at [73, 284] on span "Logout" at bounding box center [85, 284] width 87 height 13
